Goal: Task Accomplishment & Management: Manage account settings

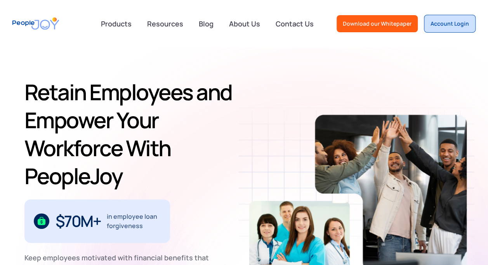
click at [443, 23] on div "Account Login" at bounding box center [449, 24] width 38 height 8
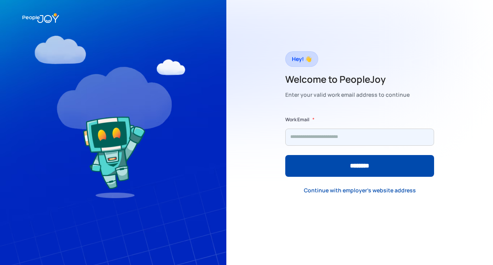
click at [327, 135] on input "Form" at bounding box center [359, 136] width 149 height 17
type input "**********"
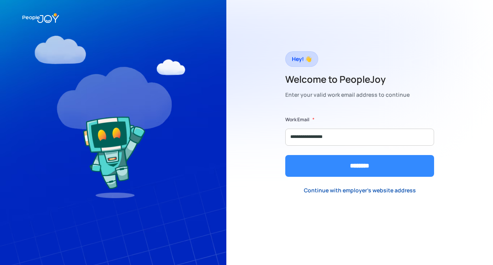
click at [349, 166] on input "********" at bounding box center [359, 166] width 149 height 22
